Goal: Complete application form

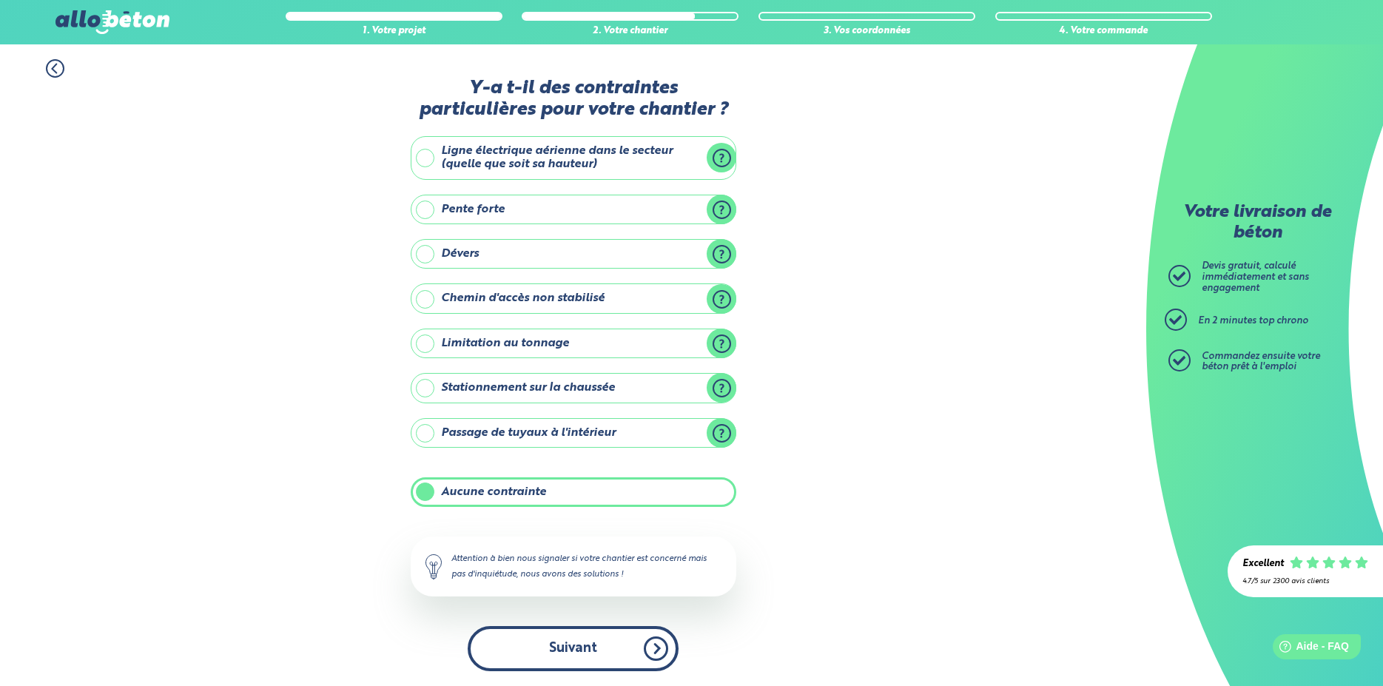
click at [641, 656] on button "Suivant" at bounding box center [573, 648] width 211 height 45
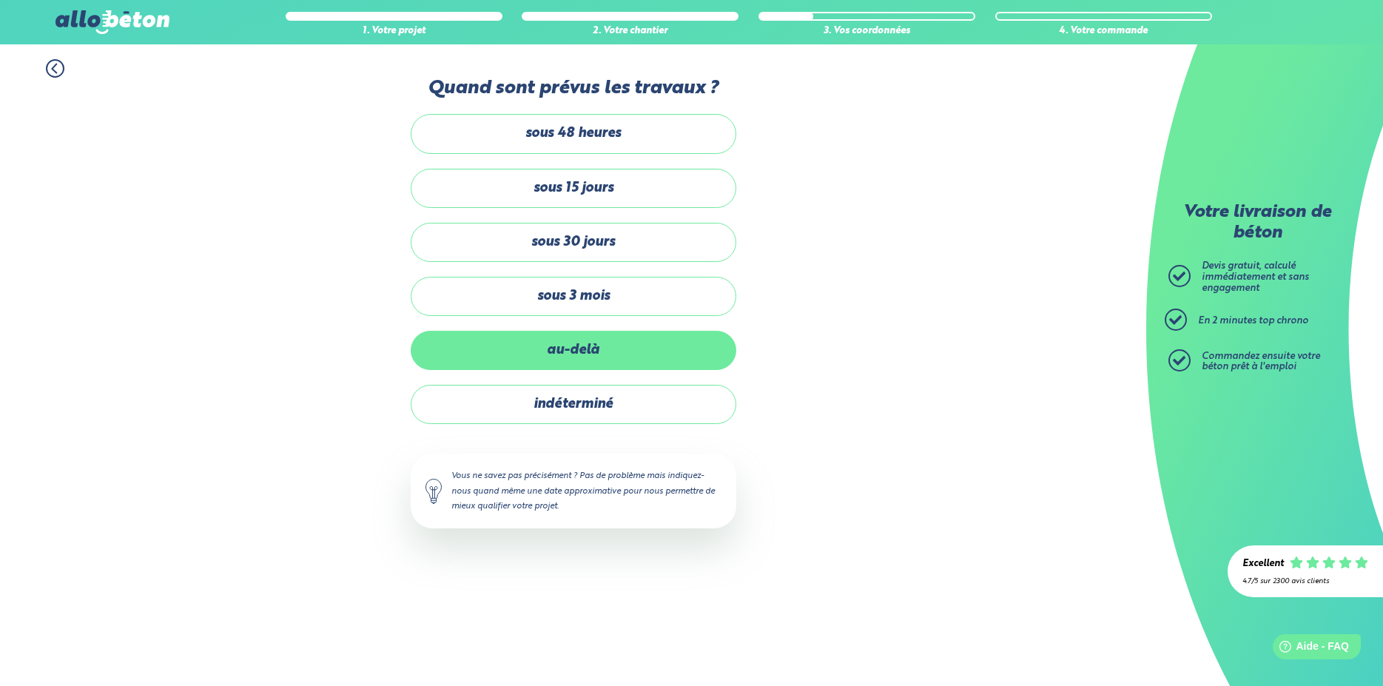
click at [591, 357] on label "au-delà" at bounding box center [573, 350] width 325 height 39
click at [0, 0] on input "au-delà" at bounding box center [0, 0] width 0 height 0
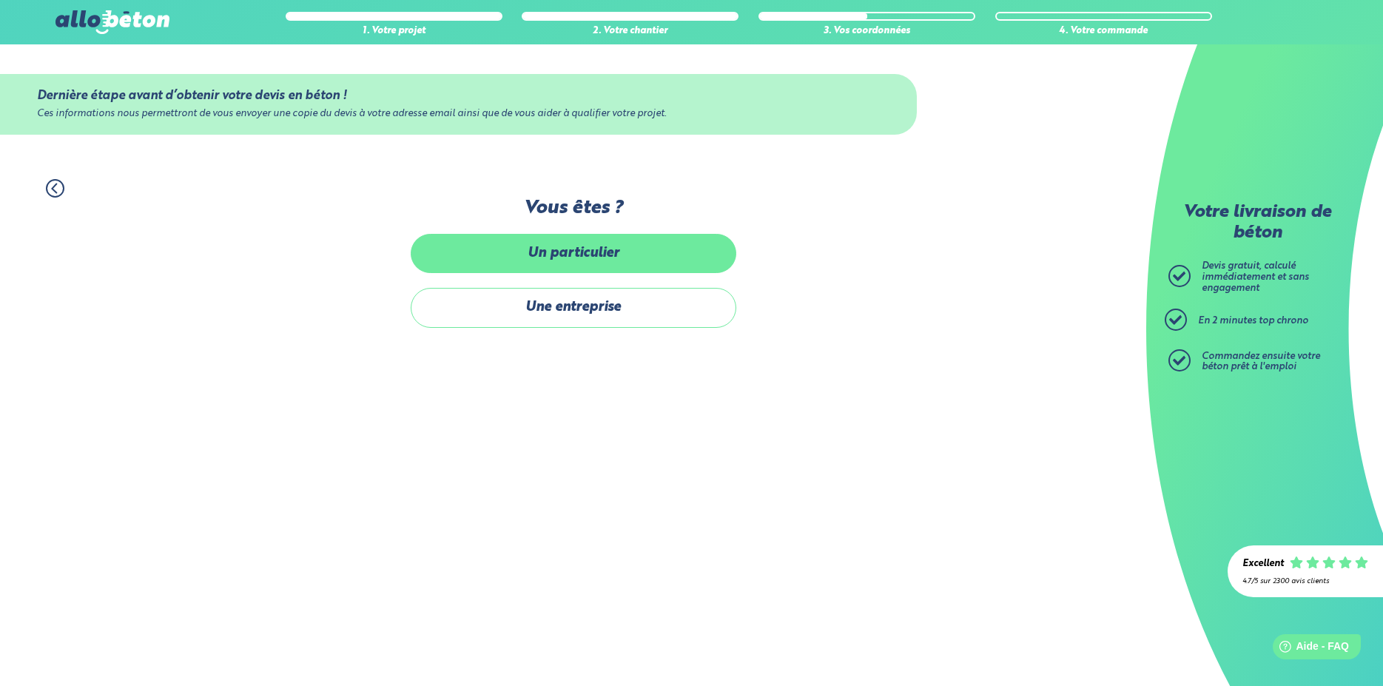
click at [589, 262] on label "Un particulier" at bounding box center [573, 253] width 325 height 39
click at [0, 0] on input "Un particulier" at bounding box center [0, 0] width 0 height 0
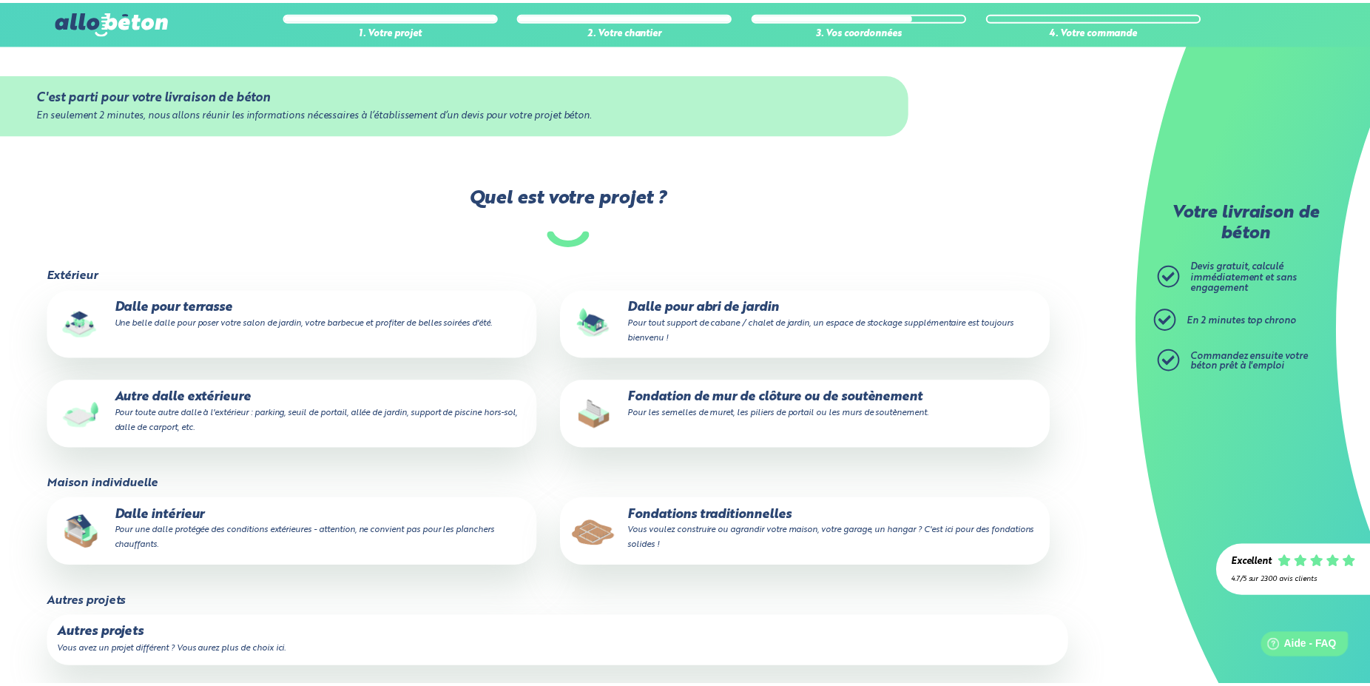
scroll to position [12, 0]
